Goal: Check status: Check status

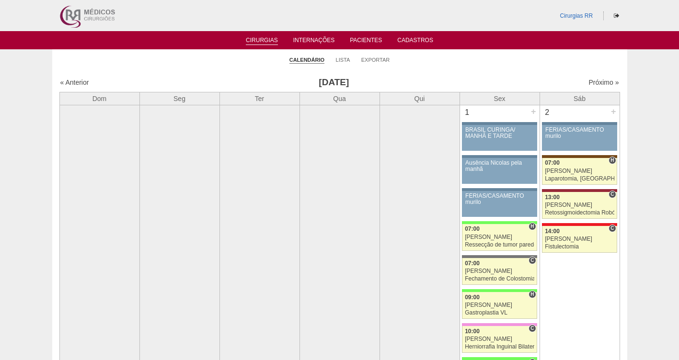
click at [361, 185] on td at bounding box center [339, 319] width 80 height 428
click at [355, 36] on li "Pacientes" at bounding box center [366, 40] width 46 height 8
click at [361, 41] on link "Pacientes" at bounding box center [366, 41] width 32 height 8
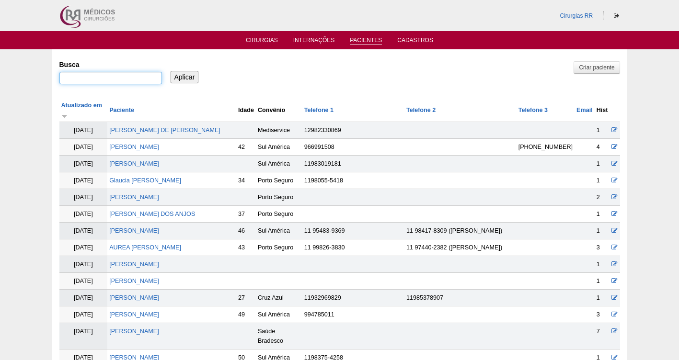
click at [85, 79] on input "Busca" at bounding box center [110, 78] width 103 height 12
paste input "ISABELLA GIANDOMENICO MONTEFERRANTE ROSA"
type input "ISABELLA GIANDOMENICO MONTEFERRANTE ROSA"
click at [171, 71] on input "Aplicar" at bounding box center [185, 77] width 28 height 12
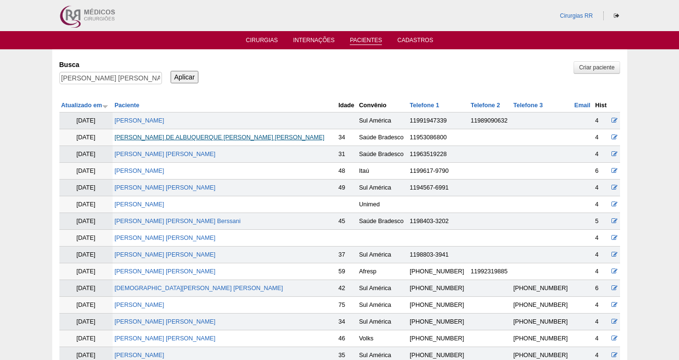
click at [178, 138] on link "ISABELLA DE ALBUQUERQUE RIBEIRO HILARIO DE OLIVEIRA" at bounding box center [219, 137] width 210 height 7
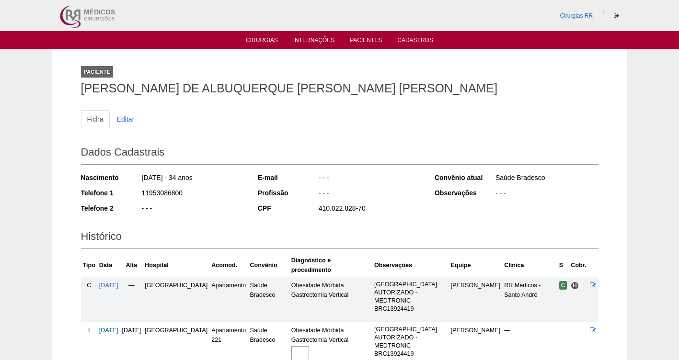
click at [114, 327] on span "[DATE]" at bounding box center [108, 330] width 19 height 7
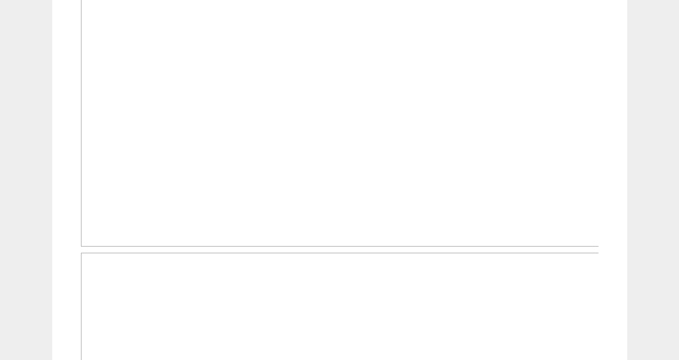
scroll to position [129, 0]
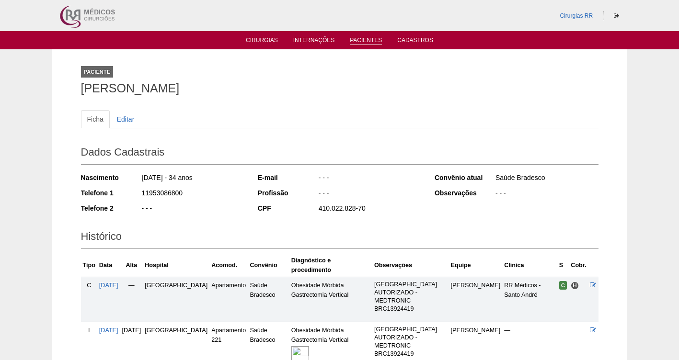
click at [370, 40] on link "Pacientes" at bounding box center [366, 41] width 32 height 8
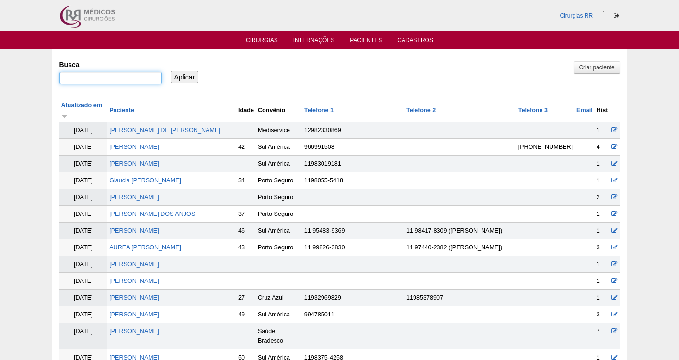
click at [88, 80] on input "Busca" at bounding box center [110, 78] width 103 height 12
paste input "[PERSON_NAME] [PERSON_NAME]"
type input "[PERSON_NAME] [PERSON_NAME]"
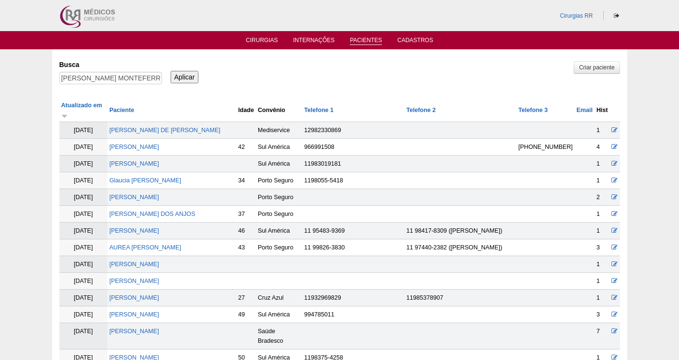
click at [173, 79] on input "Aplicar" at bounding box center [185, 77] width 28 height 12
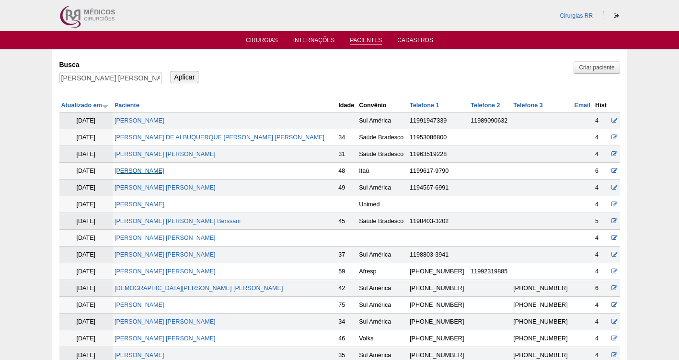
click at [164, 170] on link "[PERSON_NAME]" at bounding box center [139, 171] width 50 height 7
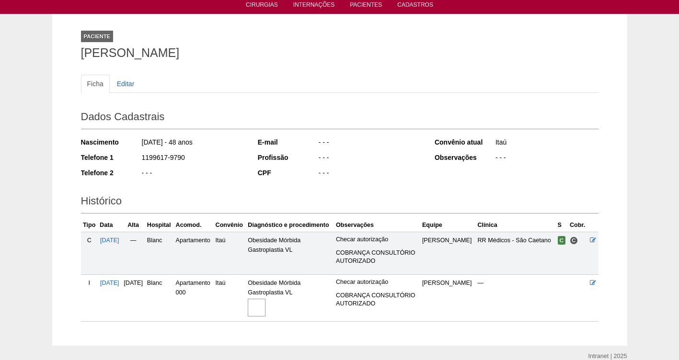
scroll to position [79, 0]
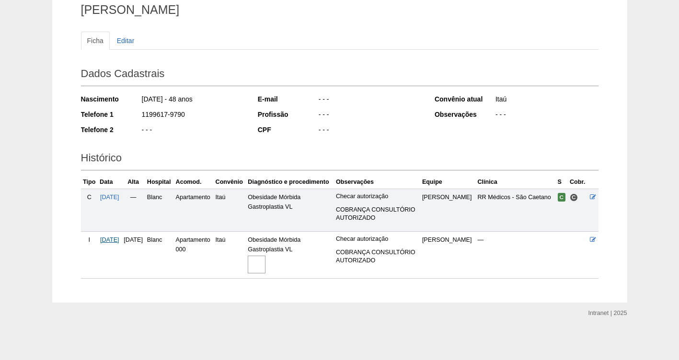
click at [115, 239] on span "[DATE]" at bounding box center [109, 240] width 19 height 7
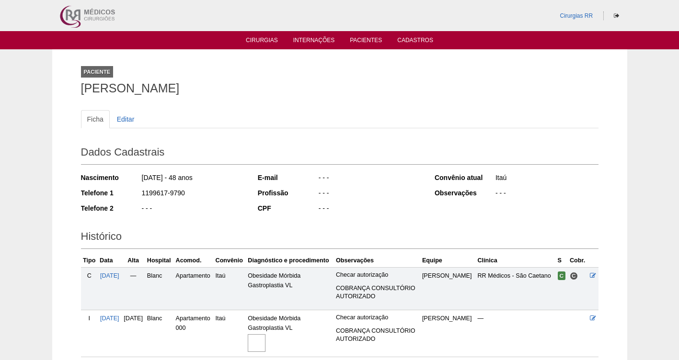
scroll to position [79, 0]
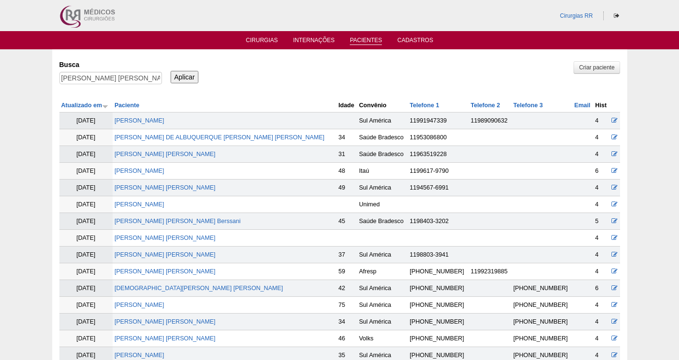
click at [252, 35] on ul "Cirurgias Internações Pacientes Cadastros" at bounding box center [339, 40] width 679 height 18
click at [254, 37] on link "Cirurgias" at bounding box center [262, 41] width 32 height 8
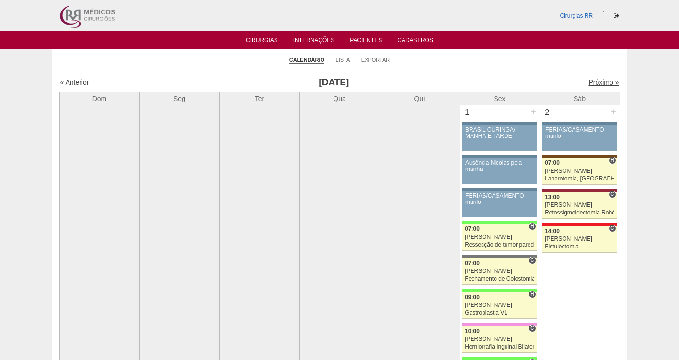
click at [592, 85] on link "Próximo »" at bounding box center [603, 83] width 30 height 8
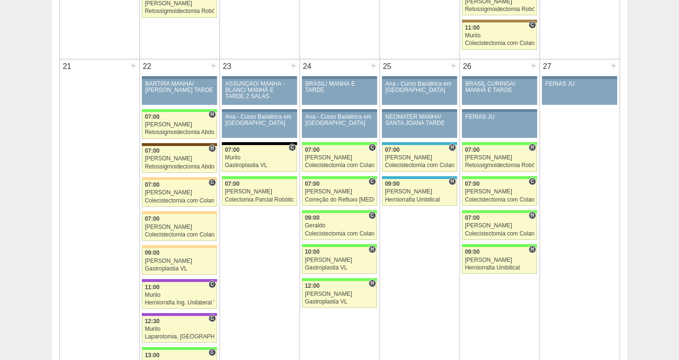
scroll to position [1307, 0]
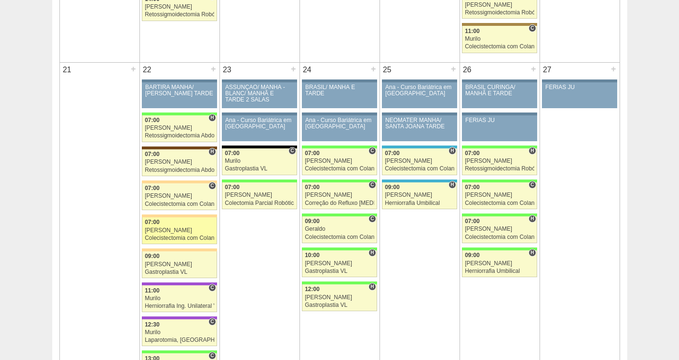
click at [161, 227] on link "88589 Bruno 07:00 Bruno Colecistectomia com Colangiografia VL Hospital Bartira …" at bounding box center [179, 230] width 75 height 27
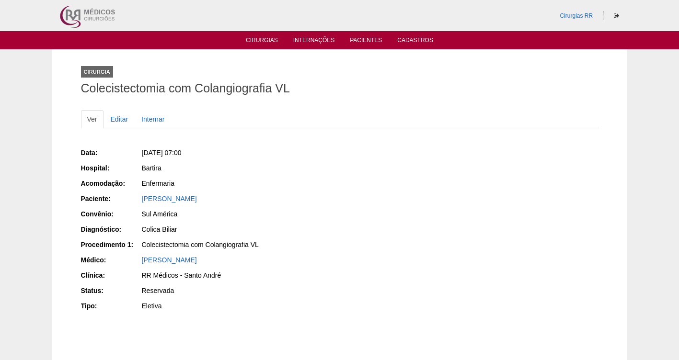
drag, startPoint x: 231, startPoint y: 146, endPoint x: 158, endPoint y: 147, distance: 73.8
click at [158, 147] on div "Data: [DATE] 07:00 Hospital: [GEOGRAPHIC_DATA] Acomodação: Enfermaria Paciente:…" at bounding box center [207, 231] width 252 height 172
copy span "[DATE] 07:00"
click at [118, 117] on link "Editar" at bounding box center [119, 119] width 30 height 18
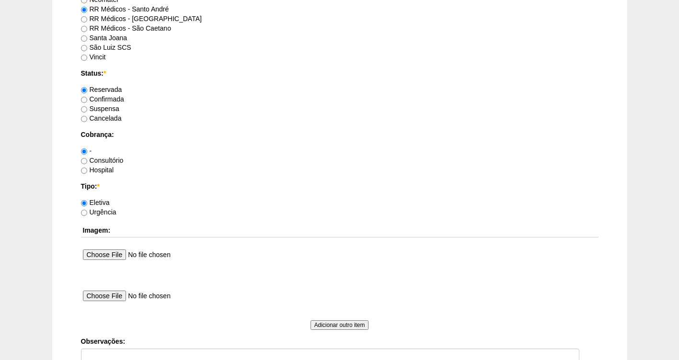
scroll to position [874, 0]
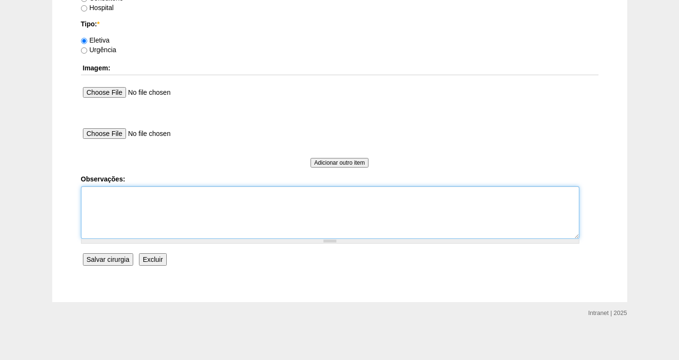
click at [118, 204] on textarea "Observações:" at bounding box center [330, 212] width 498 height 53
type textarea "f"
click at [141, 188] on textarea "FATURADA CONDULTORIO" at bounding box center [330, 212] width 498 height 53
type textarea "FATURADA CONSULTORIO"
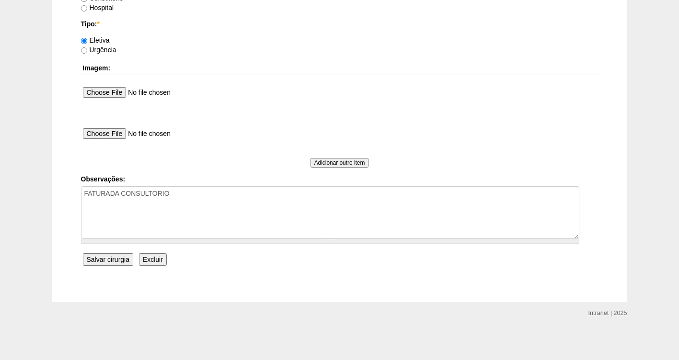
click at [119, 259] on input "Salvar cirurgia" at bounding box center [108, 259] width 50 height 12
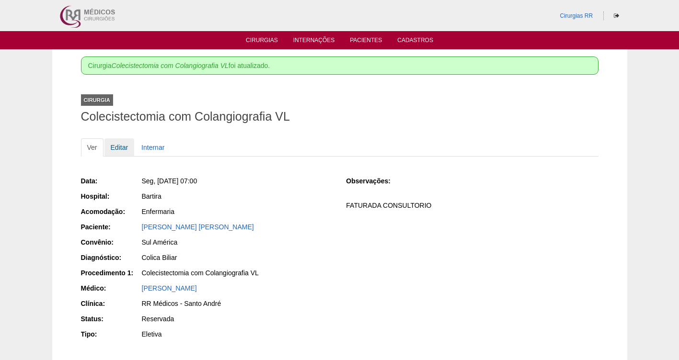
click at [119, 151] on link "Editar" at bounding box center [119, 147] width 30 height 18
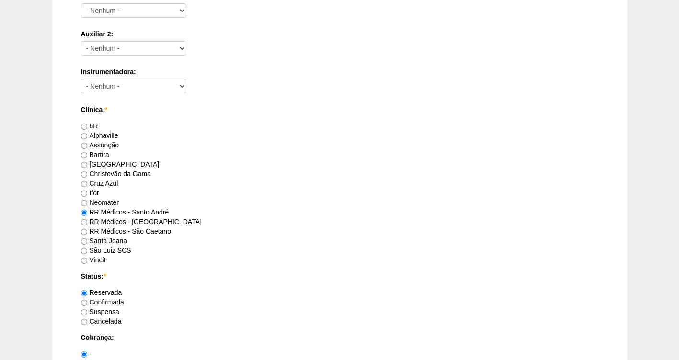
scroll to position [514, 0]
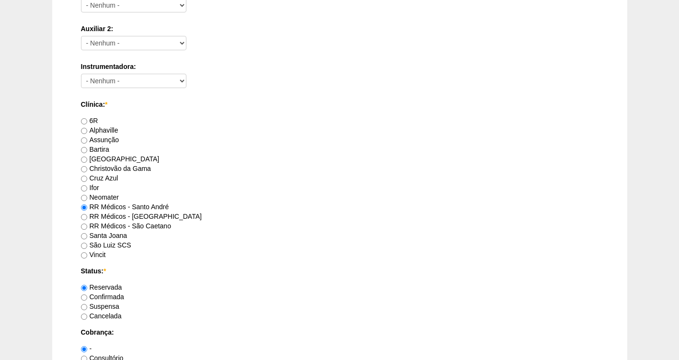
drag, startPoint x: 106, startPoint y: 296, endPoint x: 113, endPoint y: 299, distance: 7.5
click at [113, 299] on label "Confirmada" at bounding box center [102, 297] width 43 height 8
drag, startPoint x: 85, startPoint y: 297, endPoint x: 300, endPoint y: 286, distance: 215.4
click at [86, 299] on input "Confirmada" at bounding box center [84, 298] width 6 height 6
radio input "true"
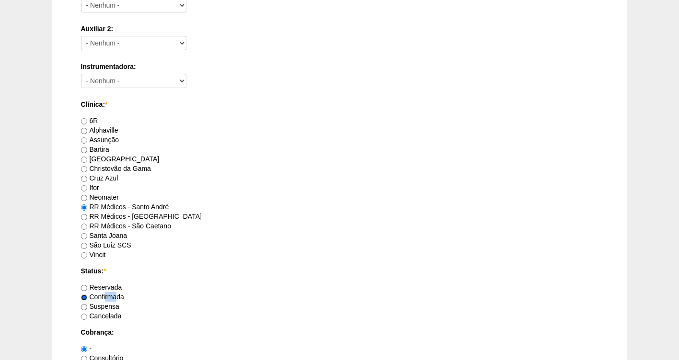
scroll to position [874, 0]
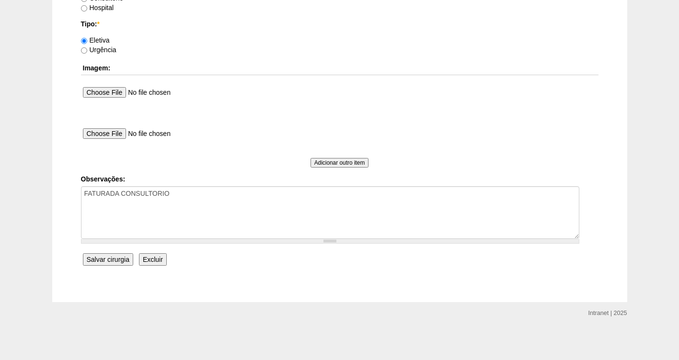
click at [111, 258] on input "Salvar cirurgia" at bounding box center [108, 259] width 50 height 12
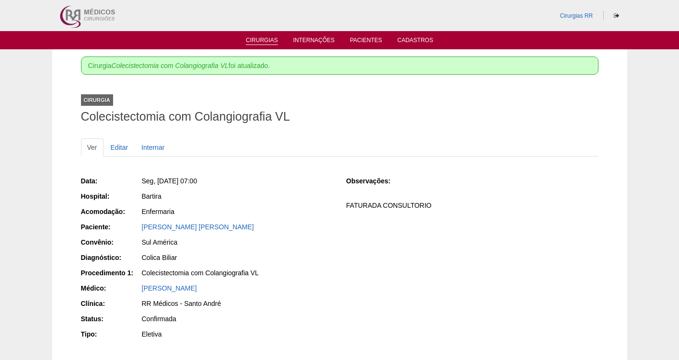
click at [271, 37] on link "Cirurgias" at bounding box center [262, 41] width 32 height 8
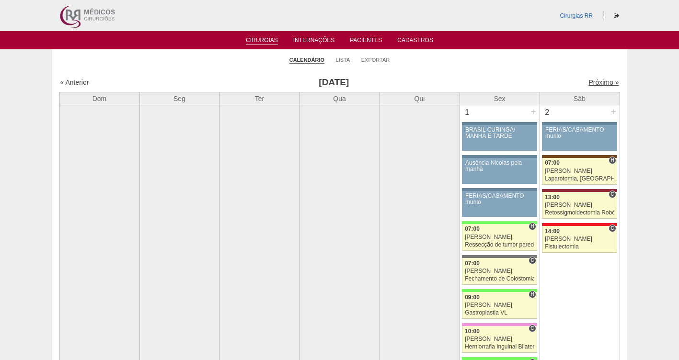
click at [588, 82] on link "Próximo »" at bounding box center [603, 83] width 30 height 8
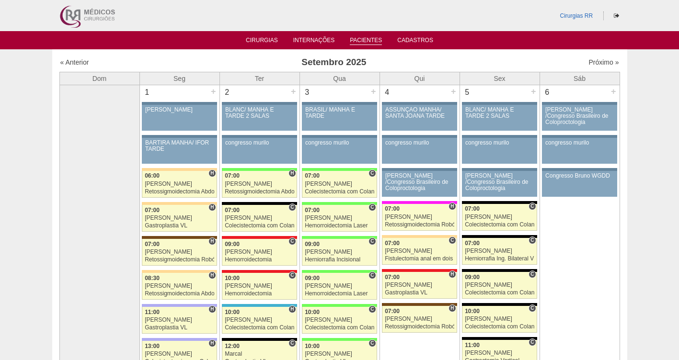
click at [367, 40] on link "Pacientes" at bounding box center [366, 41] width 32 height 8
click at [367, 41] on link "Pacientes" at bounding box center [366, 41] width 32 height 8
click at [366, 38] on link "Pacientes" at bounding box center [366, 41] width 32 height 8
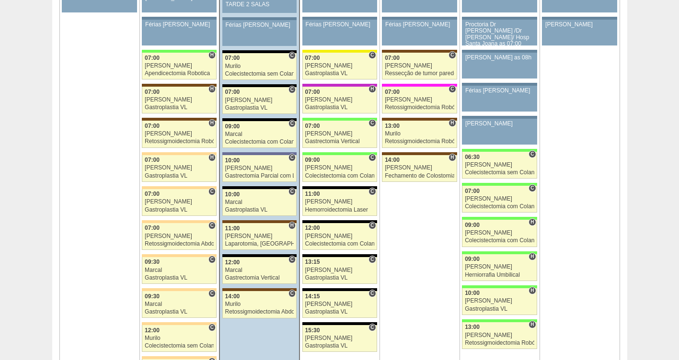
scroll to position [2204, 0]
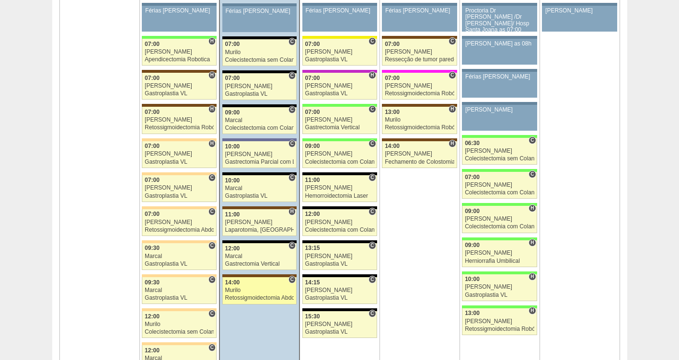
click at [230, 291] on div "Murilo" at bounding box center [259, 290] width 69 height 6
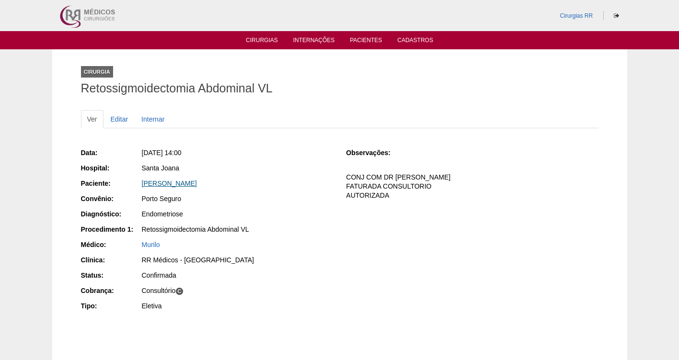
click at [167, 183] on link "[PERSON_NAME]" at bounding box center [169, 184] width 55 height 8
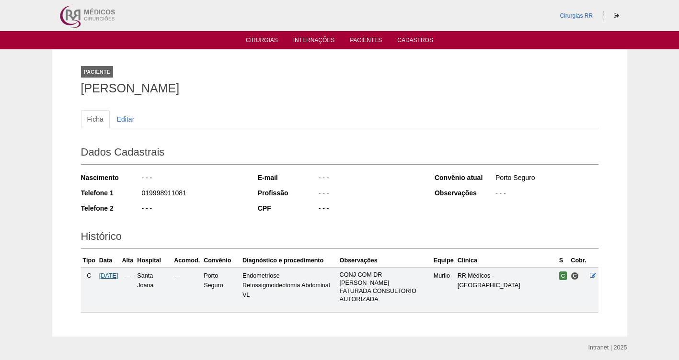
click at [105, 275] on span "[DATE]" at bounding box center [108, 276] width 19 height 7
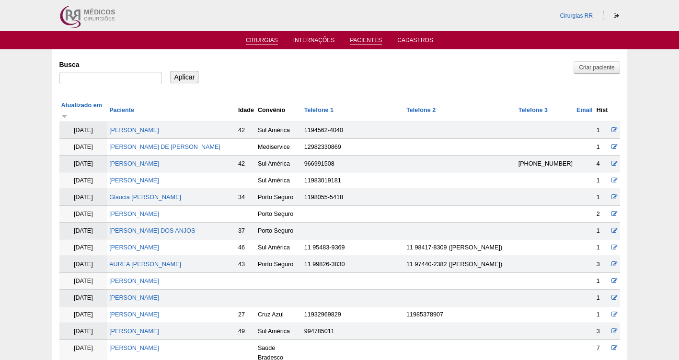
click at [267, 36] on li "Cirurgias" at bounding box center [262, 40] width 46 height 8
click at [264, 42] on link "Cirurgias" at bounding box center [262, 41] width 32 height 8
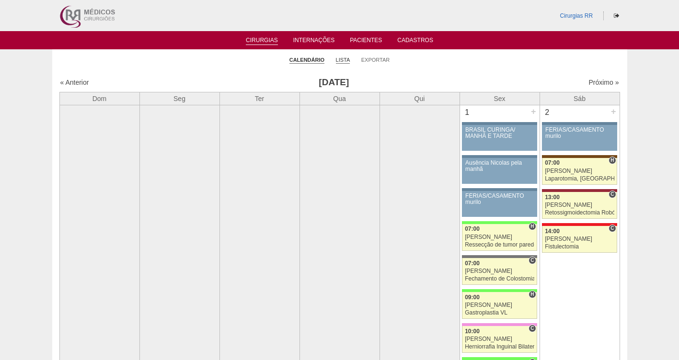
click at [341, 60] on link "Lista" at bounding box center [343, 60] width 14 height 7
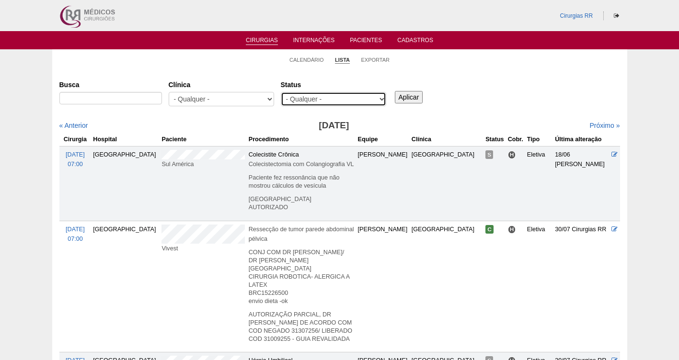
click at [320, 102] on select "- Qualquer - Reservada Confirmada Suspensa Cancelada" at bounding box center [333, 99] width 105 height 14
select select "resr"
click at [281, 92] on select "- Qualquer - Reservada Confirmada Suspensa Cancelada" at bounding box center [333, 99] width 105 height 14
click at [404, 98] on input "Aplicar" at bounding box center [409, 97] width 28 height 12
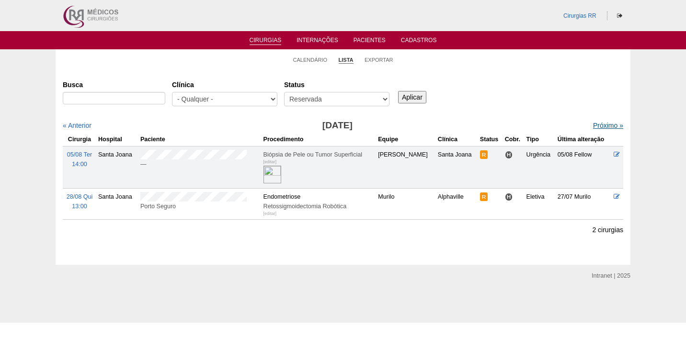
click at [594, 129] on link "Próximo »" at bounding box center [608, 126] width 30 height 8
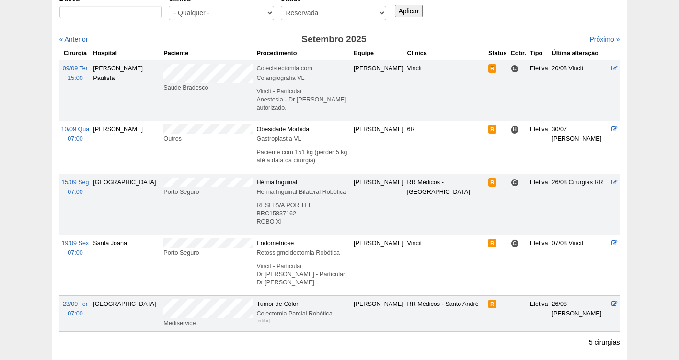
scroll to position [87, 0]
click at [76, 300] on span "23/09 Ter" at bounding box center [75, 303] width 25 height 7
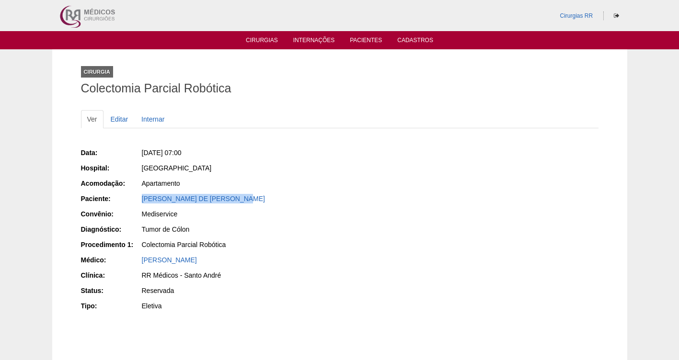
drag, startPoint x: 292, startPoint y: 200, endPoint x: 128, endPoint y: 205, distance: 164.4
click at [128, 205] on div "Paciente: [PERSON_NAME] DE MEDEIROS" at bounding box center [207, 200] width 252 height 12
copy link "EVERTON COELHO DE MEDEIROS"
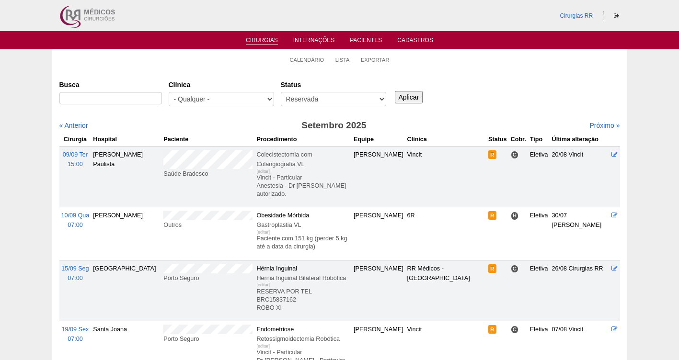
scroll to position [86, 0]
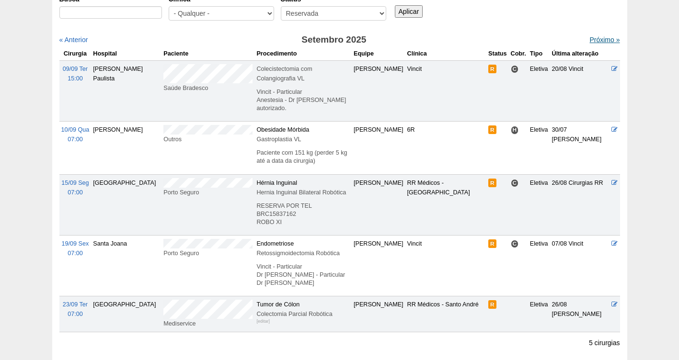
click at [589, 40] on link "Próximo »" at bounding box center [604, 40] width 30 height 8
